Goal: Task Accomplishment & Management: Use online tool/utility

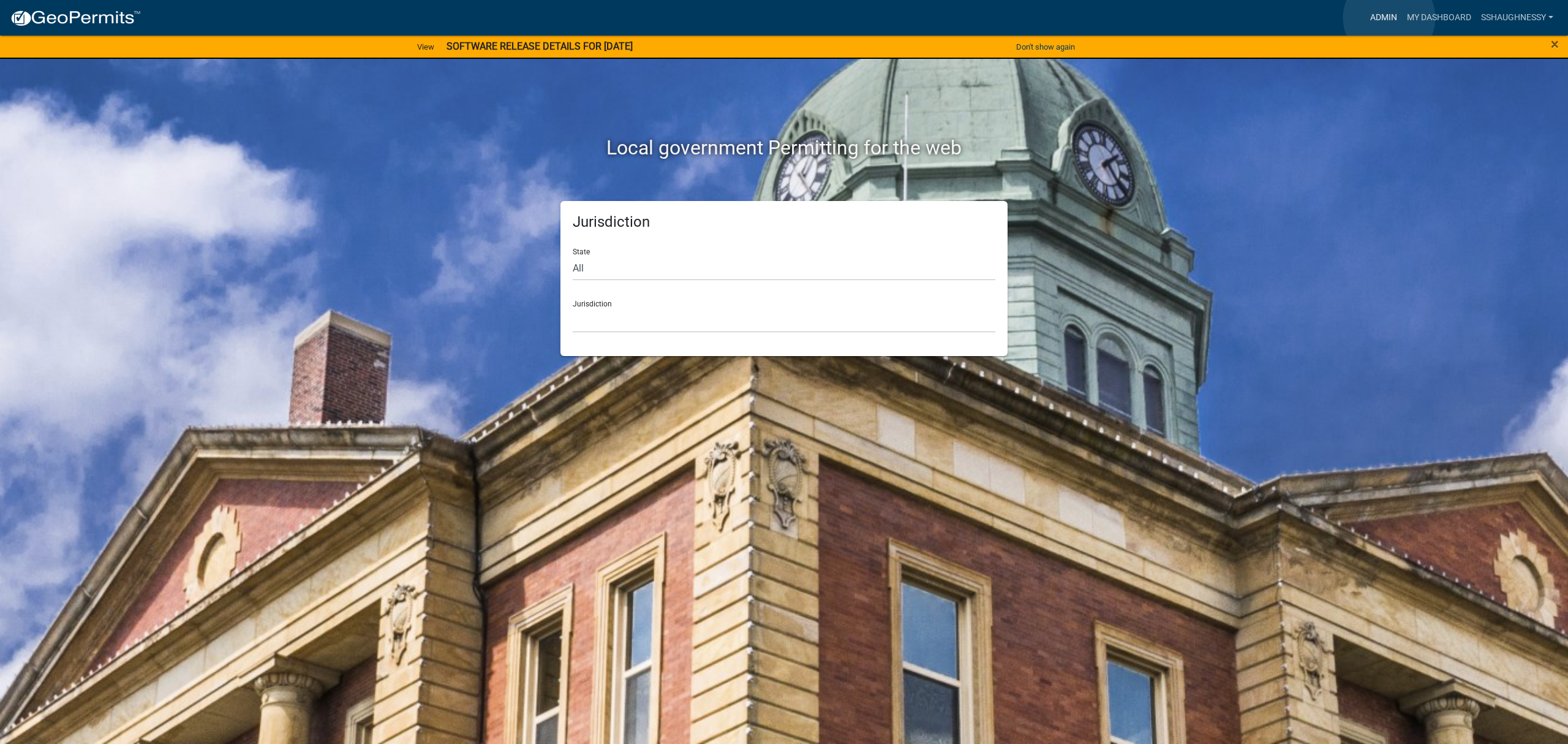
click at [1389, 18] on link "Admin" at bounding box center [1383, 18] width 37 height 24
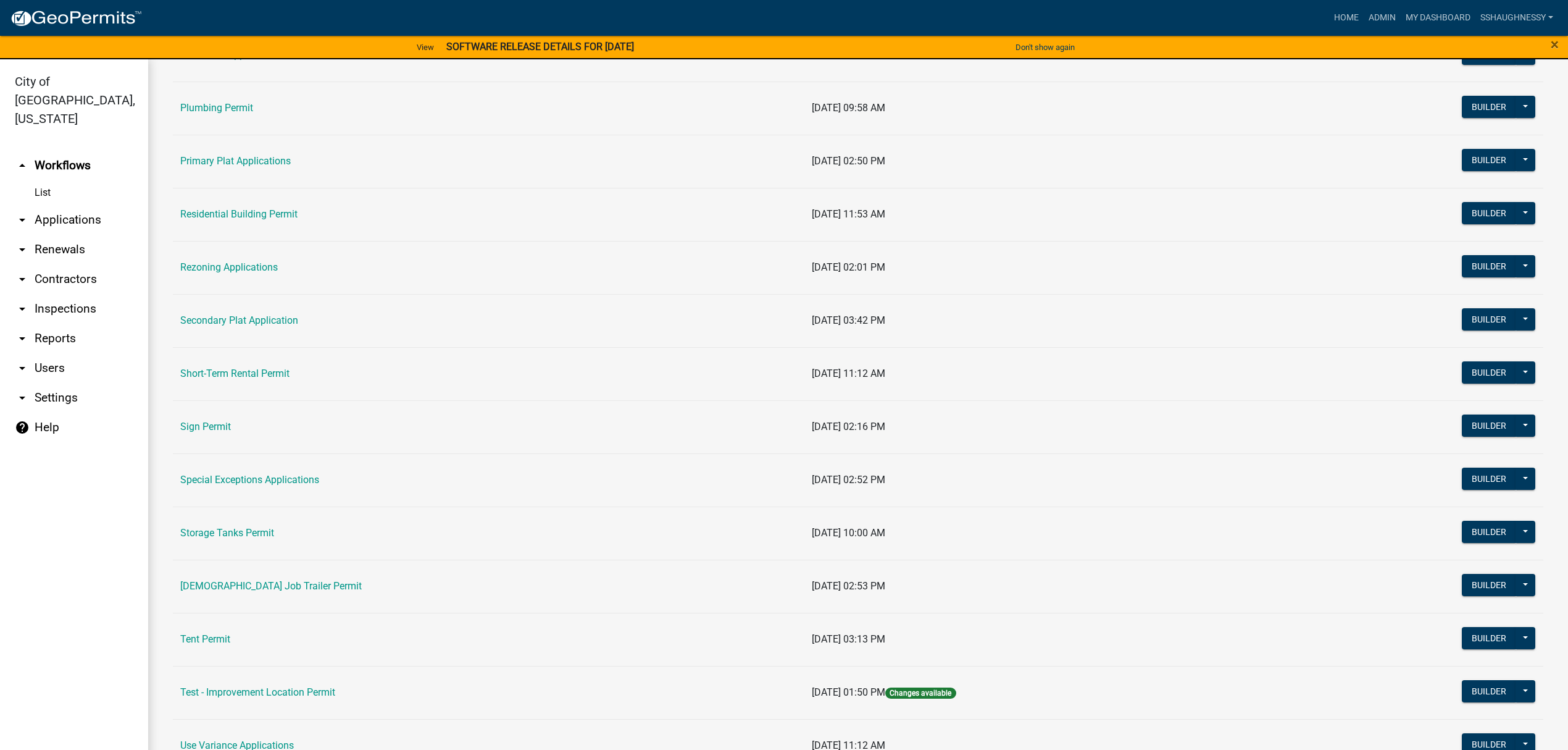
scroll to position [741, 0]
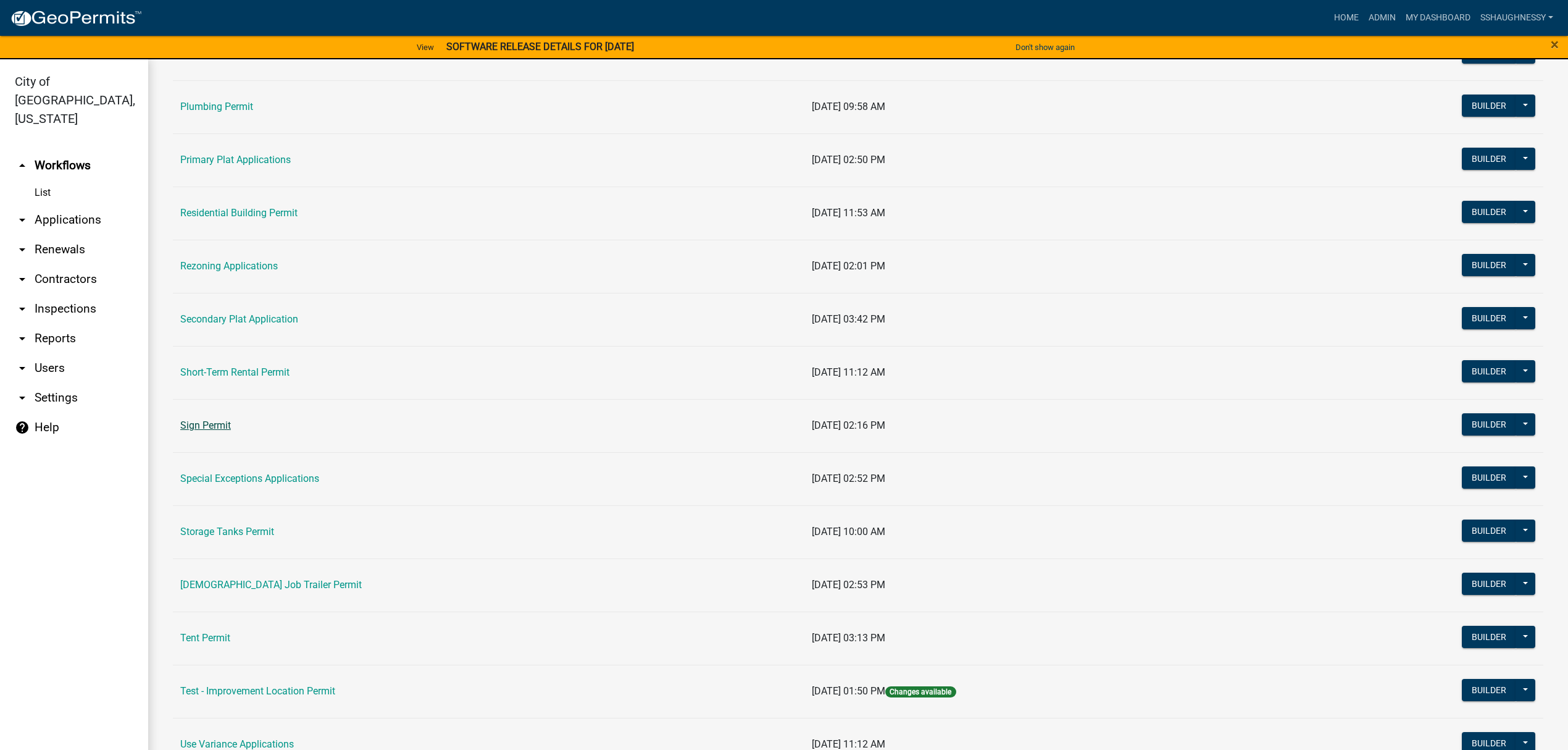
click at [210, 431] on link "Sign Permit" at bounding box center [206, 425] width 51 height 12
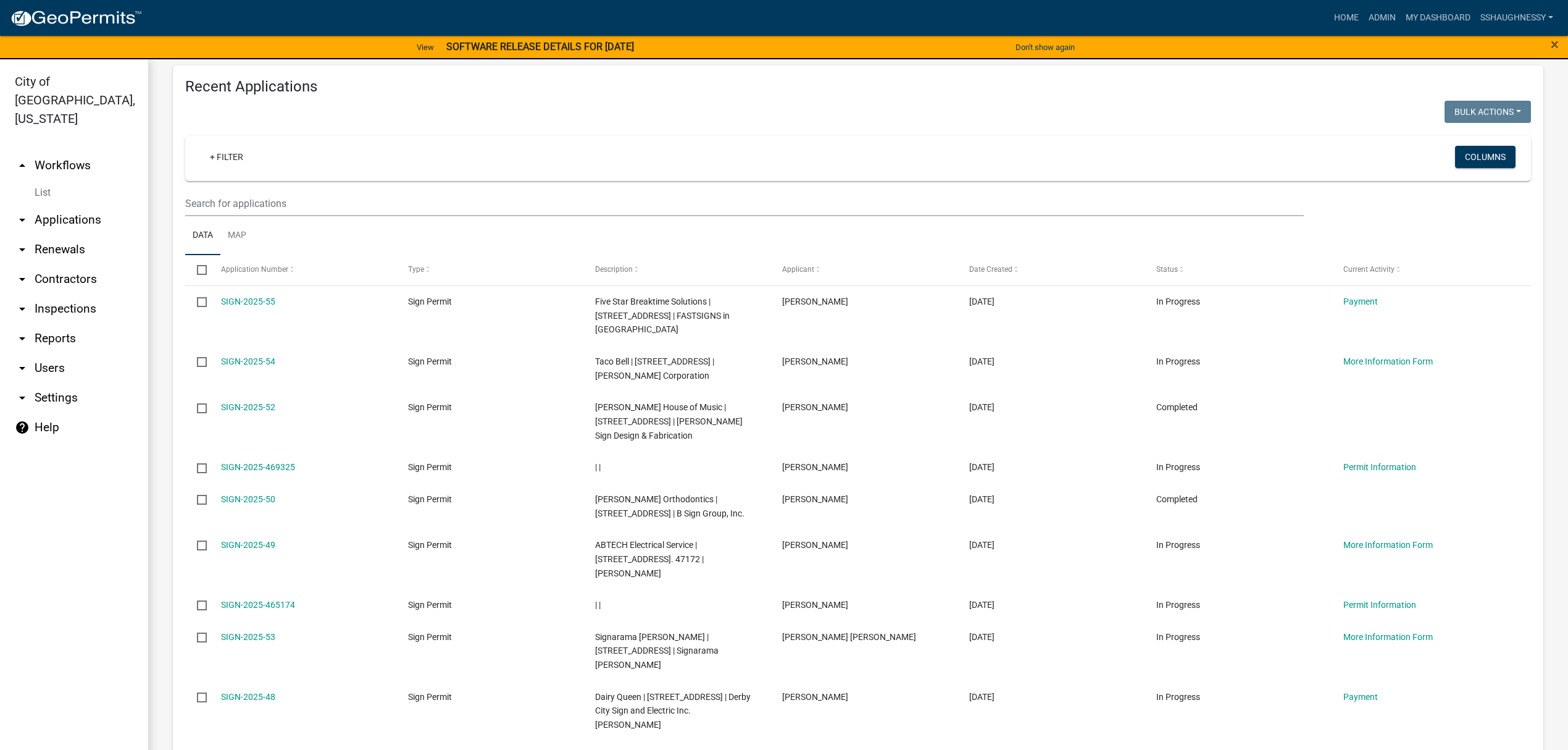
scroll to position [412, 0]
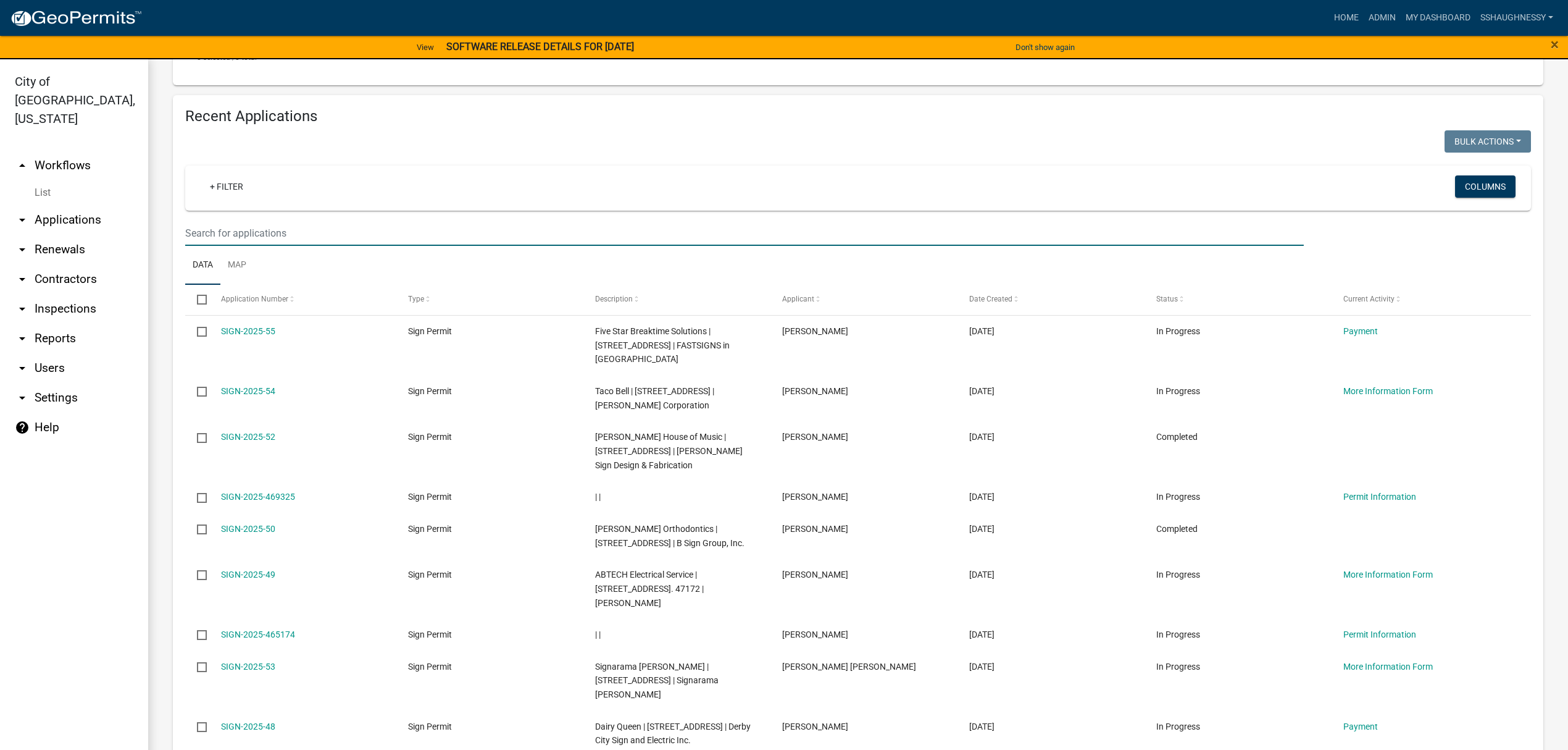
click at [384, 232] on input "text" at bounding box center [744, 233] width 1119 height 26
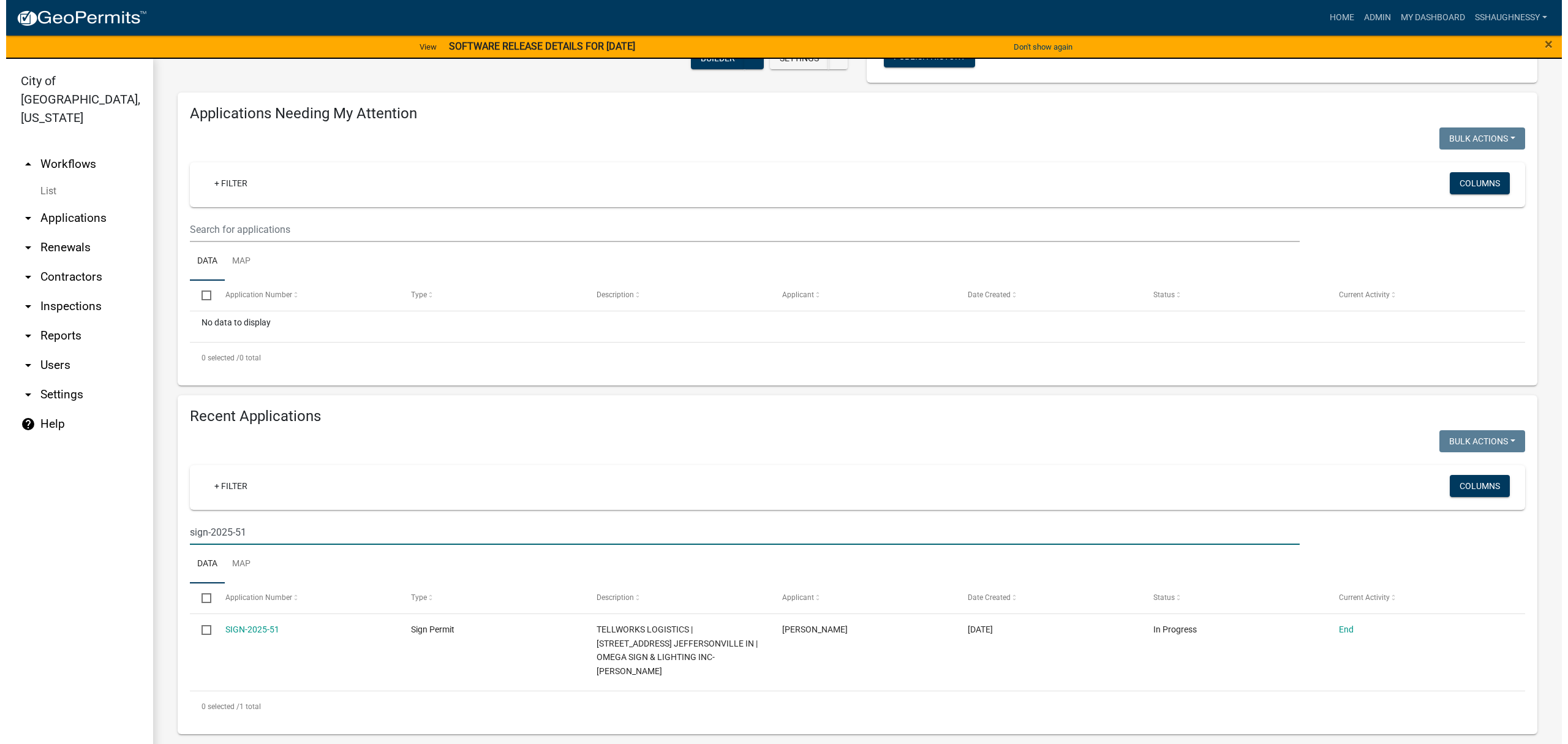
scroll to position [96, 0]
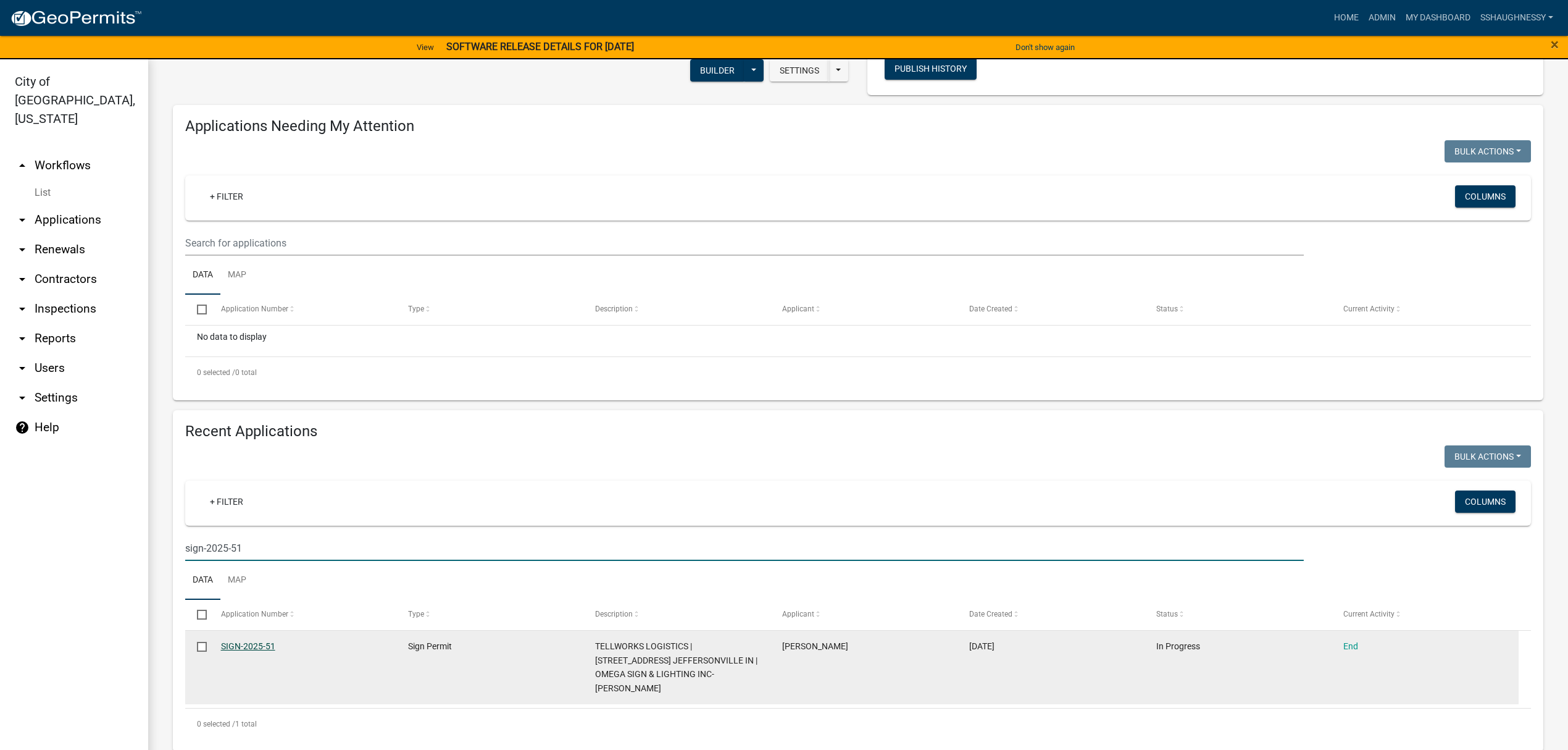
type input "sign-2025-51"
click at [257, 649] on link "SIGN-2025-51" at bounding box center [249, 646] width 54 height 10
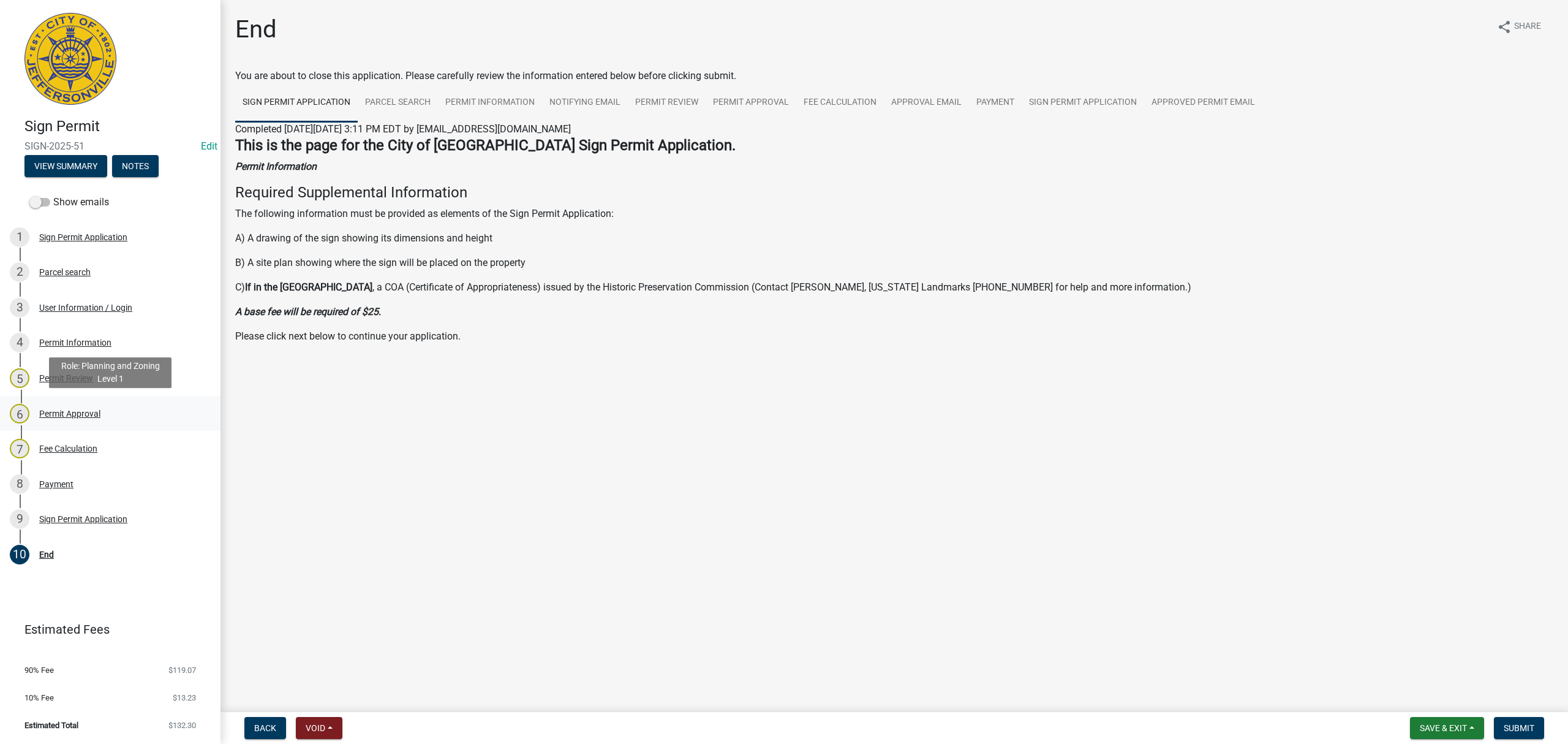
click at [116, 411] on div "6 Permit Approval" at bounding box center [105, 413] width 191 height 20
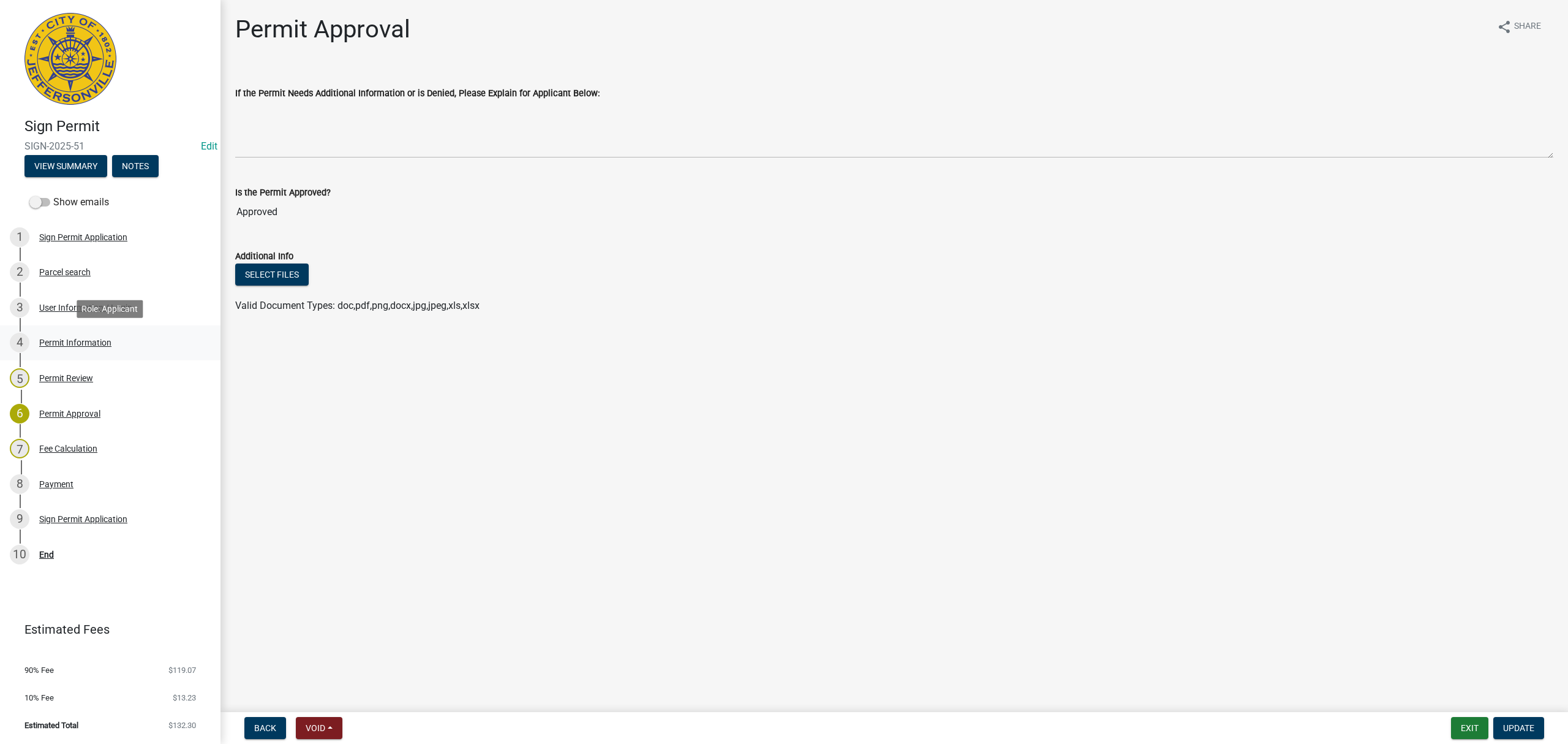
click at [123, 350] on div "4 Permit Information" at bounding box center [105, 342] width 191 height 20
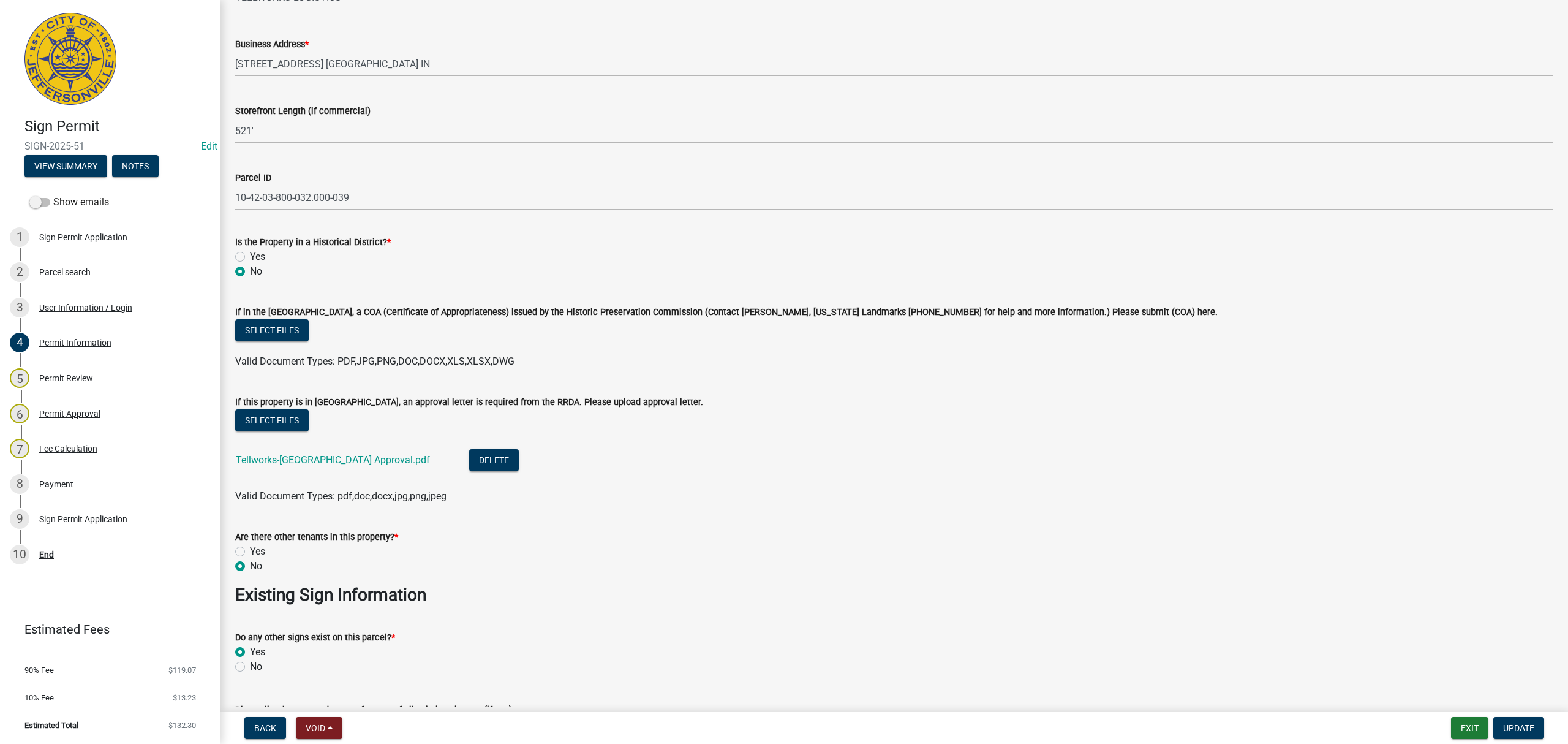
scroll to position [898, 0]
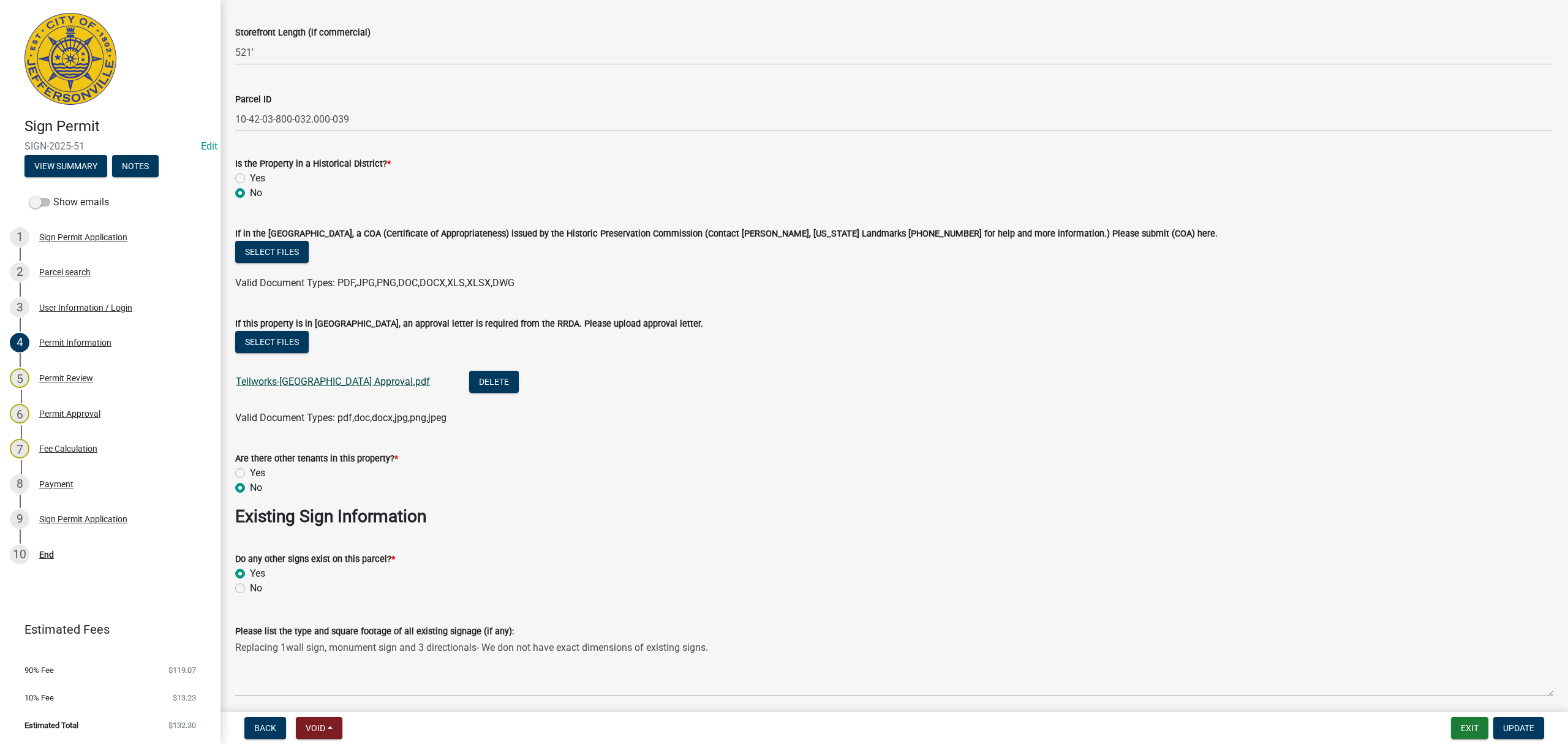
click at [340, 382] on link "Tellworks-[GEOGRAPHIC_DATA] Approval.pdf" at bounding box center [333, 381] width 194 height 11
